Goal: Communication & Community: Participate in discussion

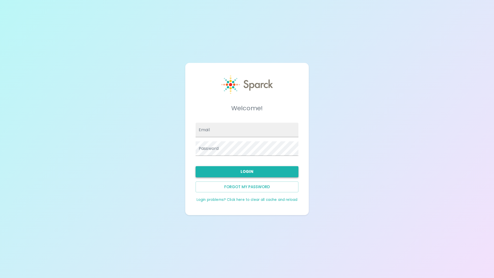
type input "[EMAIL_ADDRESS][DOMAIN_NAME]"
click at [248, 170] on button "Login" at bounding box center [247, 171] width 103 height 11
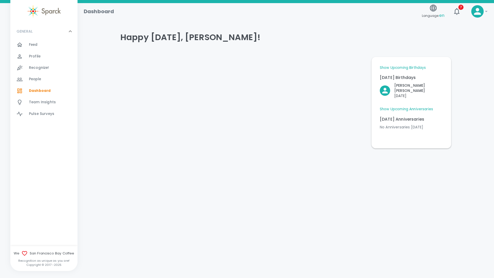
click at [34, 45] on span "Feed" at bounding box center [33, 44] width 9 height 5
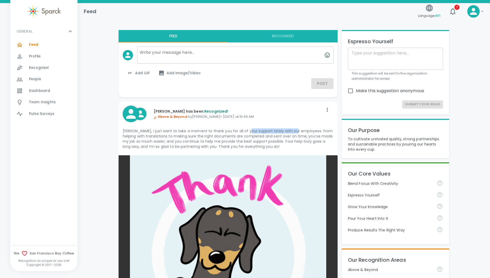
drag, startPoint x: 248, startPoint y: 131, endPoint x: 294, endPoint y: 131, distance: 46.8
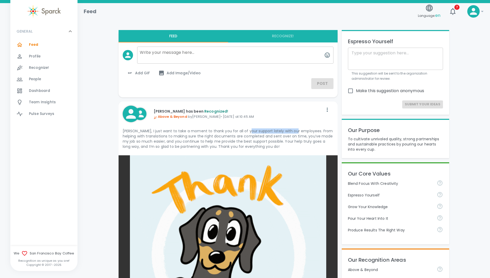
click at [294, 131] on p "[PERSON_NAME], I just want to take a moment to thank you for all of your suppor…" at bounding box center [228, 138] width 211 height 21
click at [301, 148] on p "[PERSON_NAME], I just want to take a moment to thank you for all of your suppor…" at bounding box center [228, 138] width 211 height 21
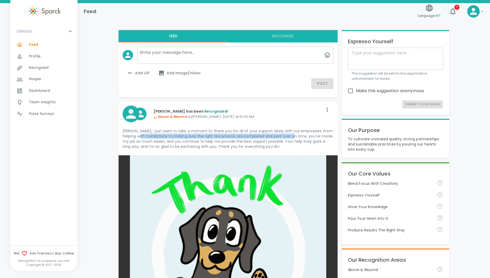
drag, startPoint x: 139, startPoint y: 136, endPoint x: 291, endPoint y: 137, distance: 152.0
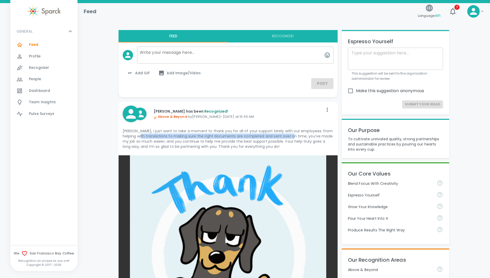
click at [291, 137] on p "[PERSON_NAME], I just want to take a moment to thank you for all of your suppor…" at bounding box center [228, 138] width 211 height 21
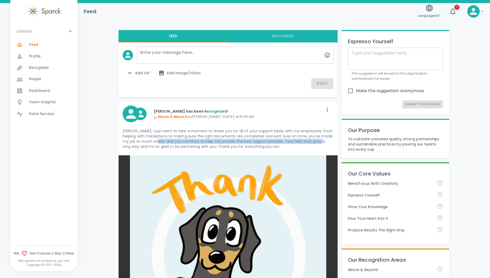
drag, startPoint x: 154, startPoint y: 139, endPoint x: 321, endPoint y: 141, distance: 166.8
click at [321, 141] on p "[PERSON_NAME], I just want to take a moment to thank you for all of your suppor…" at bounding box center [228, 138] width 211 height 21
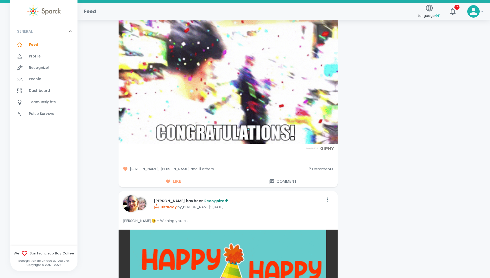
scroll to position [5765, 0]
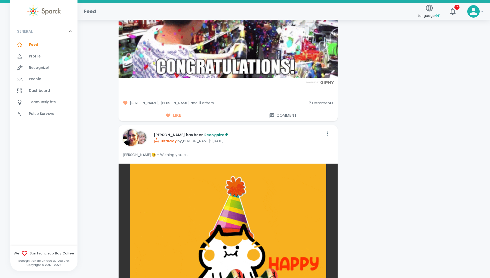
click at [219, 100] on span "[PERSON_NAME], [PERSON_NAME] and 11 others" at bounding box center [214, 102] width 182 height 5
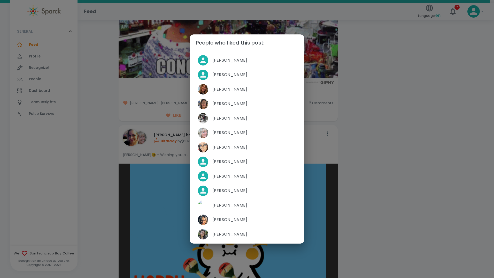
click at [102, 141] on div "People who liked this post: [PERSON_NAME] [PERSON_NAME] [PERSON_NAME] [PERSON_N…" at bounding box center [247, 139] width 494 height 278
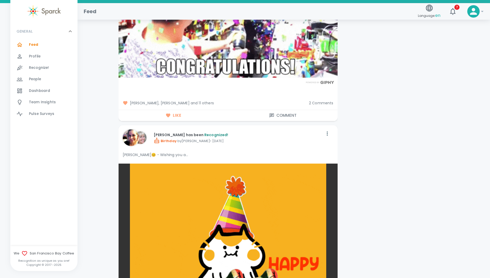
click at [319, 100] on span "2 Comments" at bounding box center [321, 102] width 25 height 5
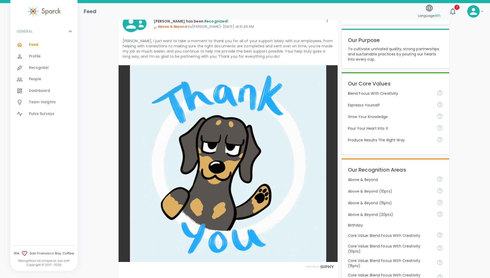
scroll to position [0, 0]
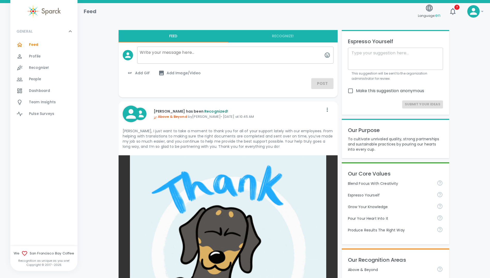
click at [36, 92] on span "Dashboard" at bounding box center [39, 90] width 21 height 5
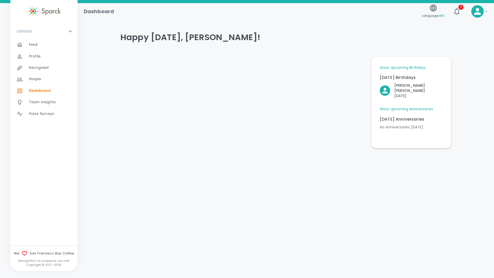
click at [405, 107] on link "Show Upcoming Anniversaries" at bounding box center [406, 109] width 53 height 5
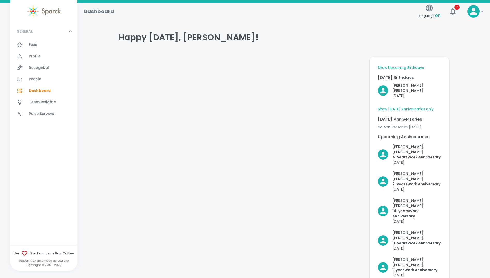
click at [396, 67] on link "Show Upcoming Birthdays" at bounding box center [401, 67] width 46 height 5
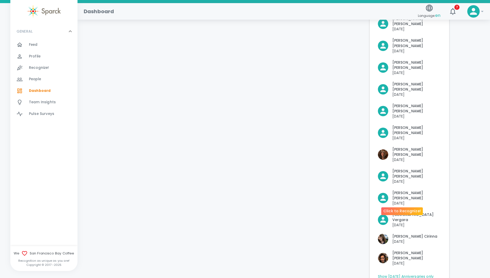
scroll to position [103, 0]
